Goal: Entertainment & Leisure: Consume media (video, audio)

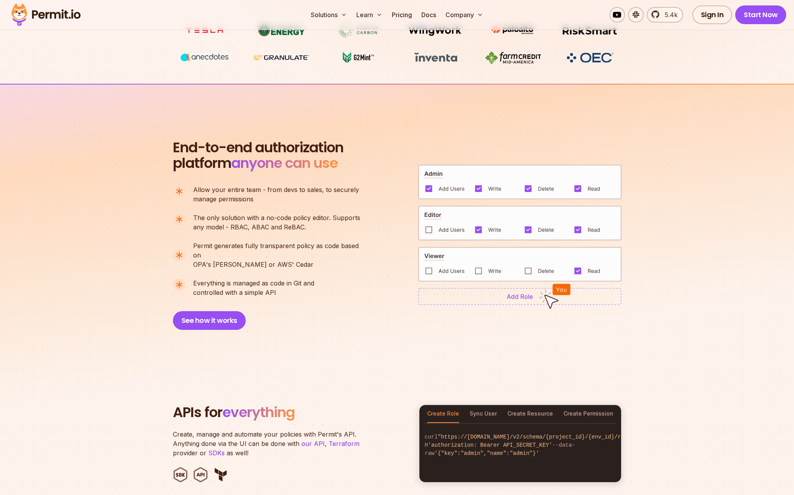
click at [698, 132] on section "End-to-end authorization platform anyone can use A no-code authorization platfo…" at bounding box center [397, 226] width 794 height 284
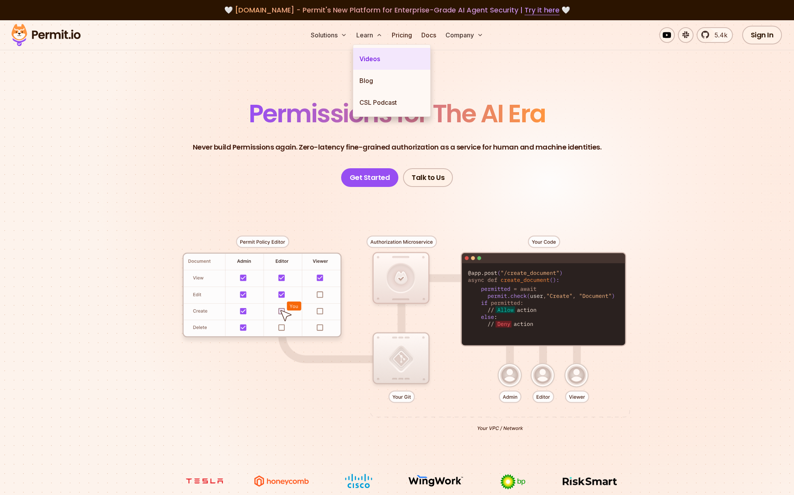
click at [375, 58] on link "Videos" at bounding box center [391, 59] width 77 height 22
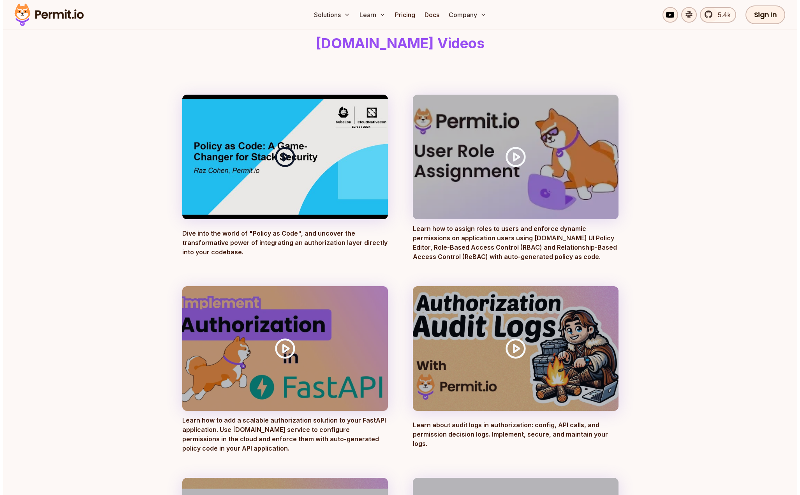
scroll to position [247, 0]
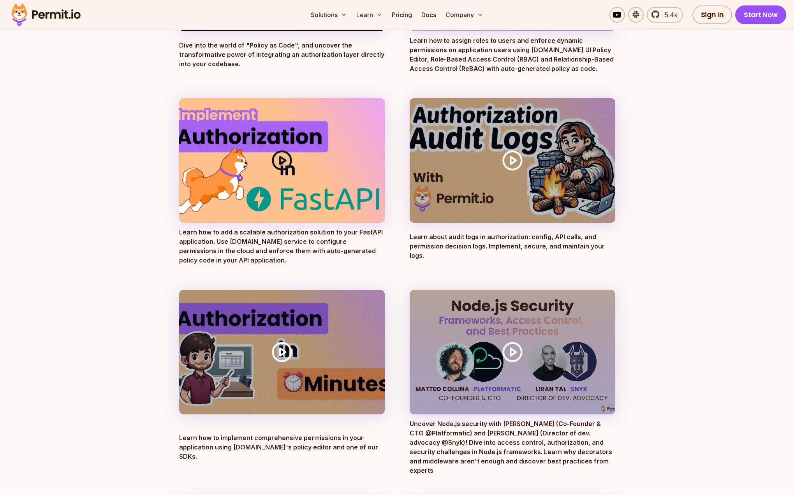
click at [296, 157] on div at bounding box center [282, 160] width 206 height 125
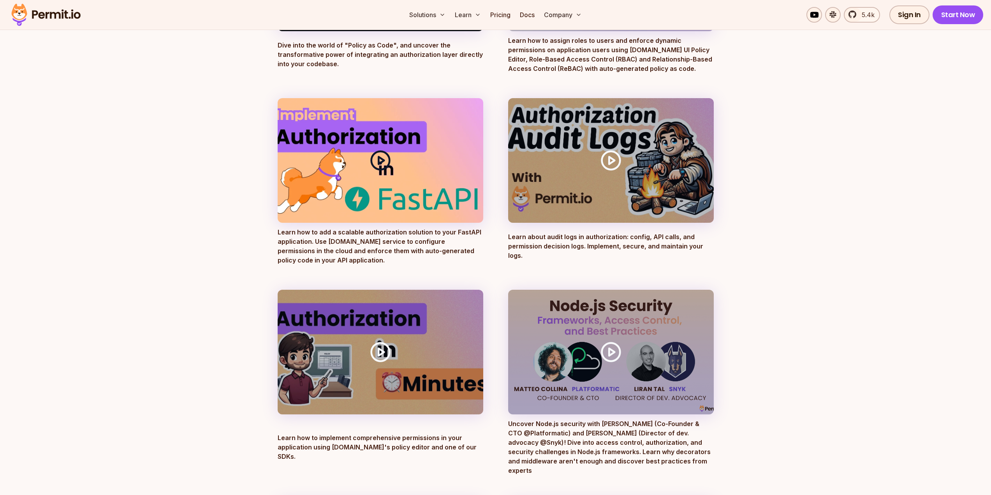
click at [375, 154] on icon at bounding box center [381, 161] width 22 height 22
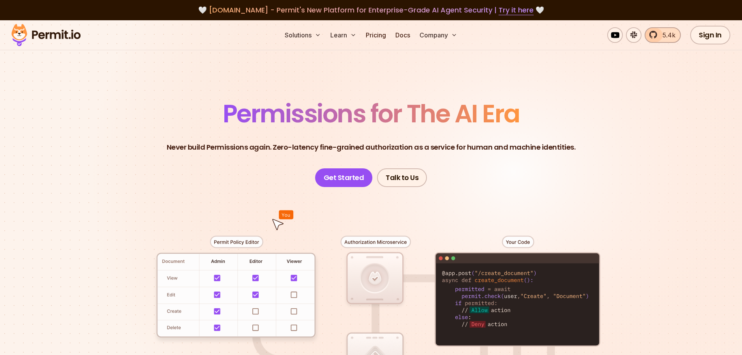
click at [667, 35] on span "5.4k" at bounding box center [667, 34] width 18 height 9
